Goal: Task Accomplishment & Management: Complete application form

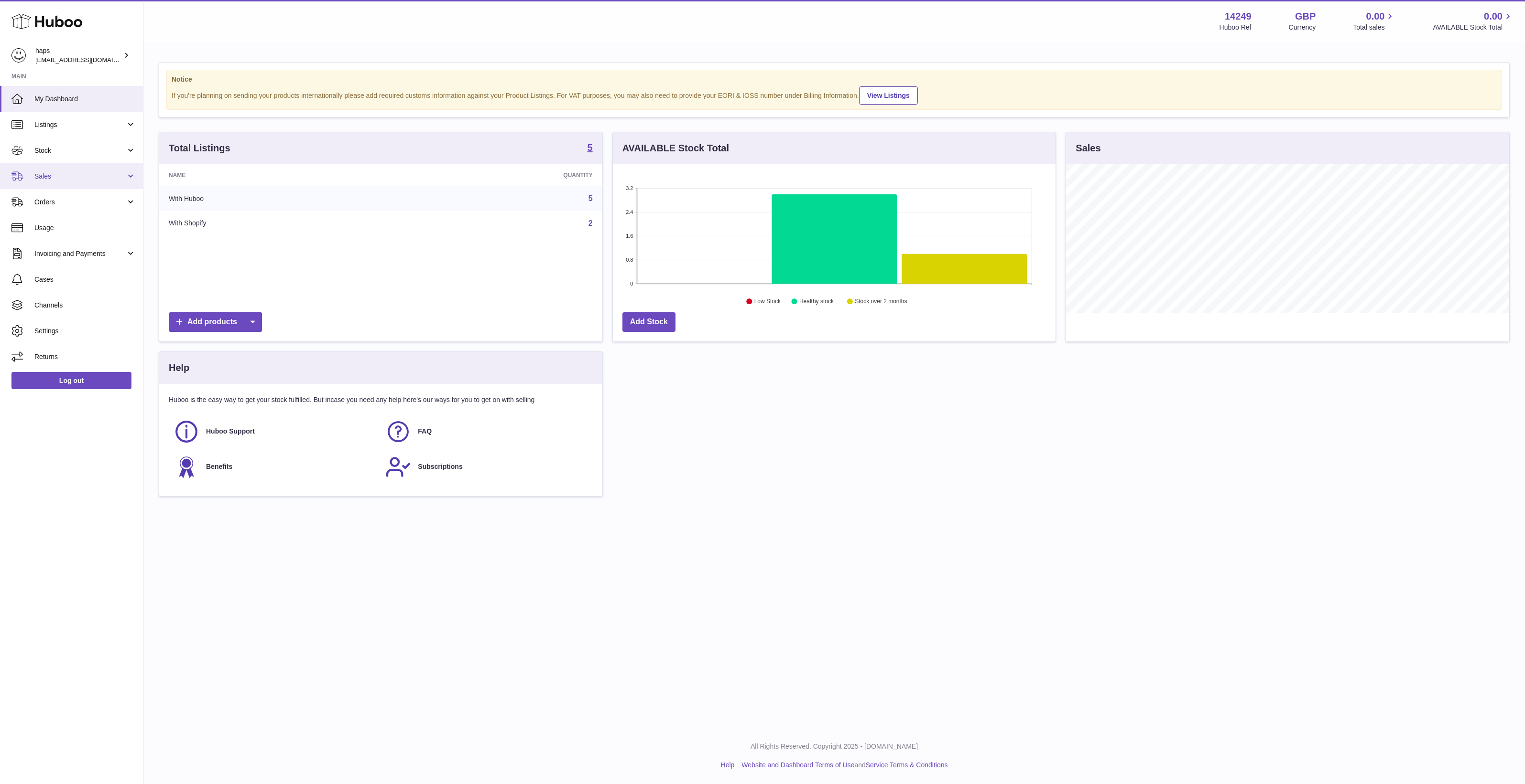
scroll to position [149, 443]
drag, startPoint x: 83, startPoint y: 199, endPoint x: 94, endPoint y: 226, distance: 29.2
click at [83, 199] on span "Orders" at bounding box center [80, 202] width 91 height 9
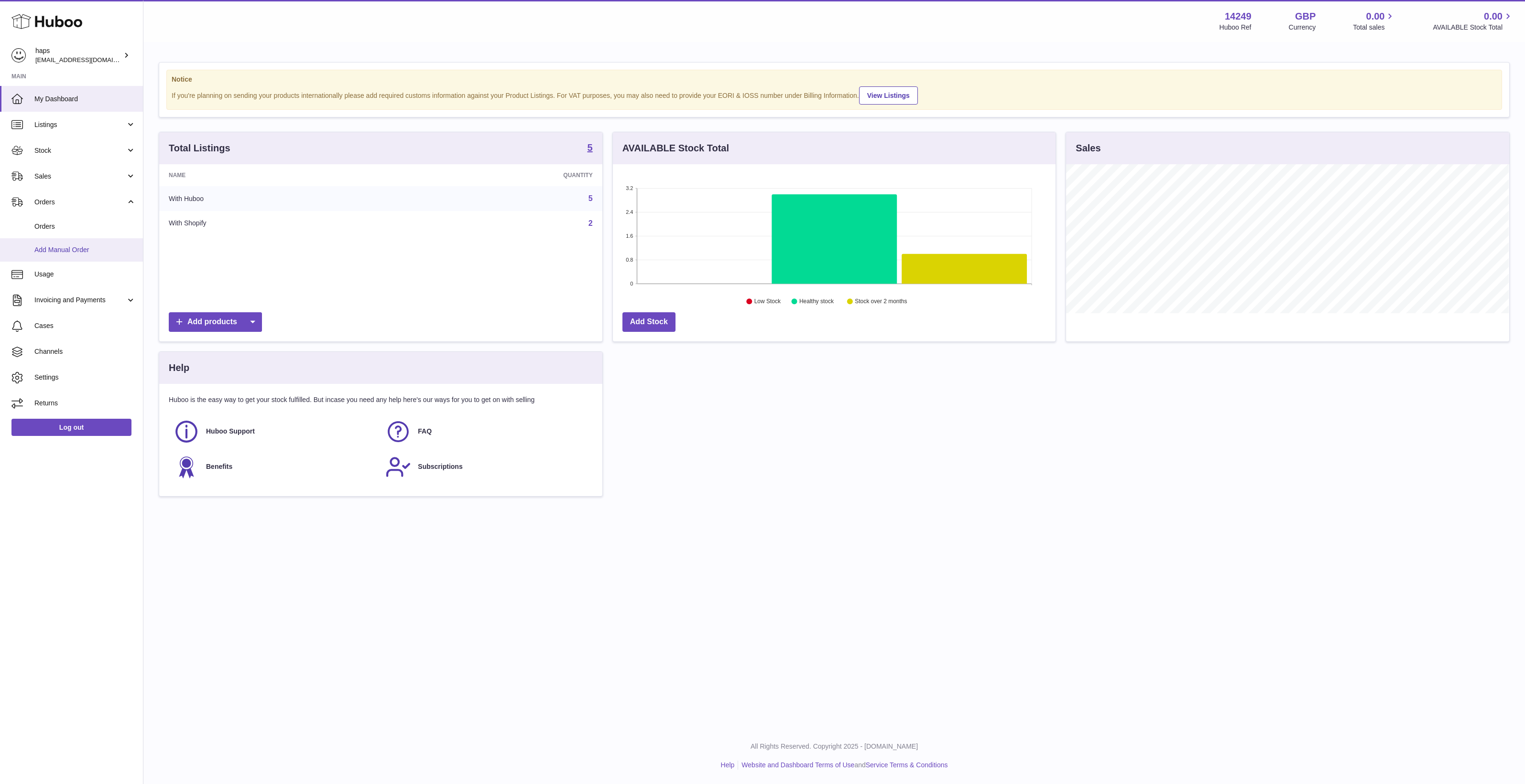
click at [95, 246] on span "Add Manual Order" at bounding box center [85, 250] width 101 height 9
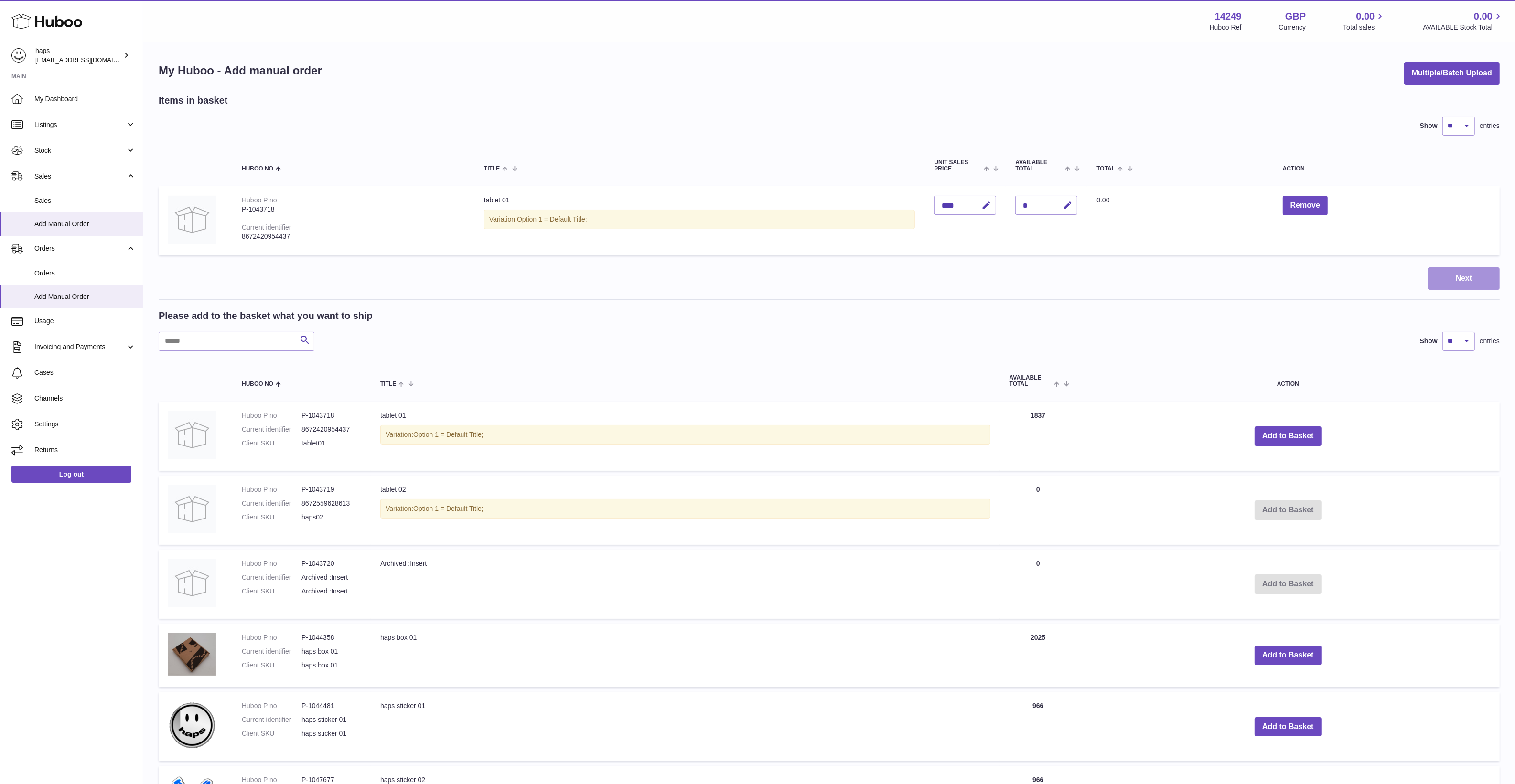
click at [1446, 281] on button "Next" at bounding box center [1464, 279] width 71 height 23
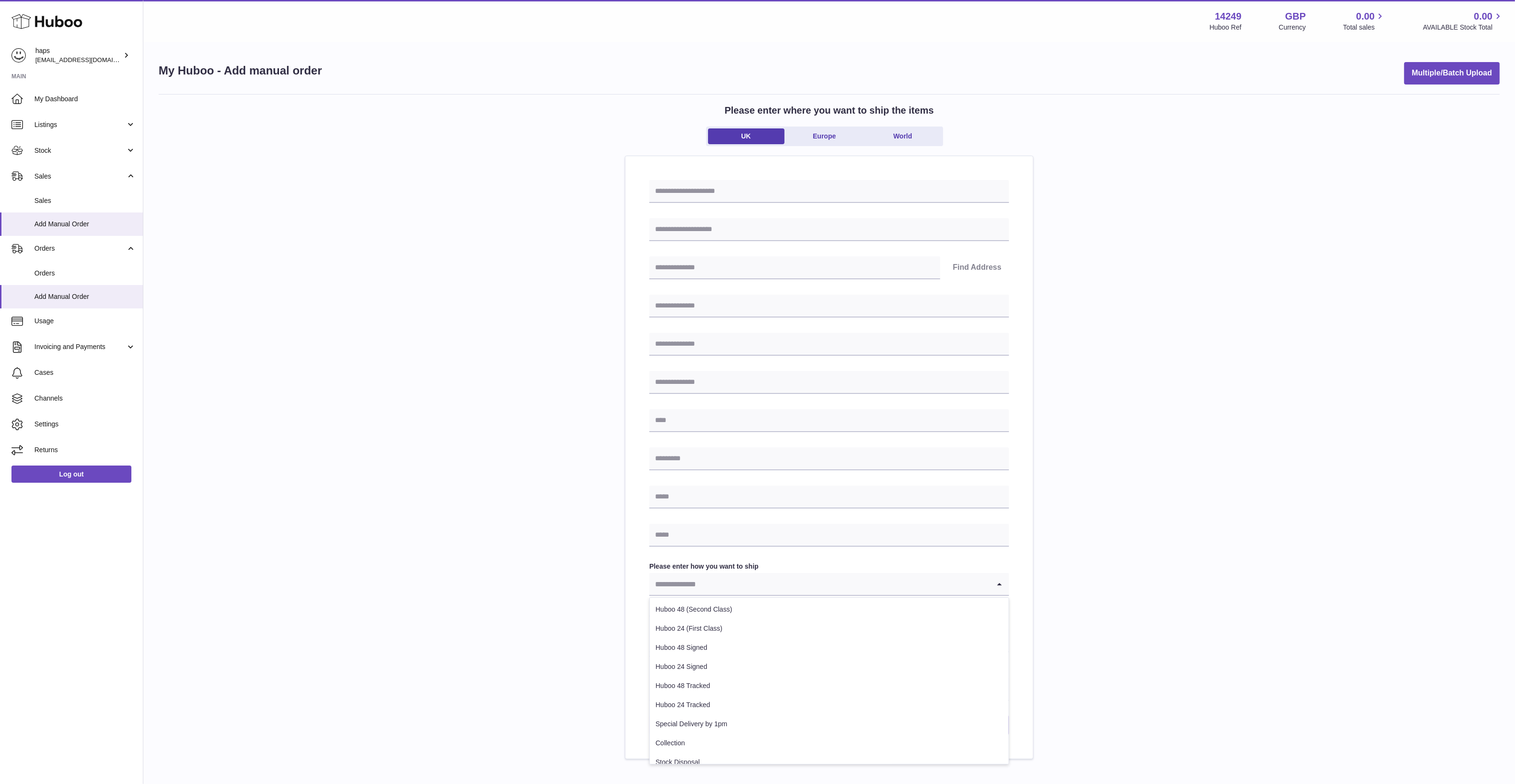
click at [778, 580] on input "Search for option" at bounding box center [820, 584] width 341 height 22
